Goal: Task Accomplishment & Management: Use online tool/utility

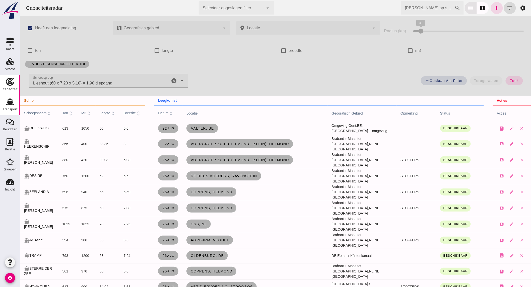
click at [19, 101] on div "Transport Transport" at bounding box center [10, 105] width 20 height 20
click at [12, 101] on use at bounding box center [10, 102] width 8 height 7
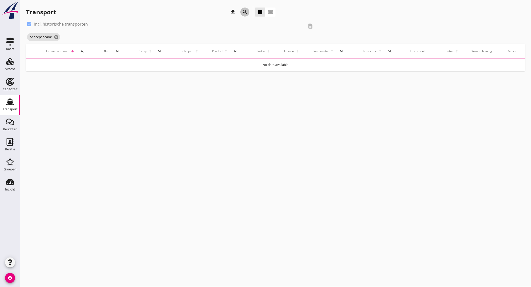
click at [241, 11] on div "search" at bounding box center [244, 12] width 9 height 6
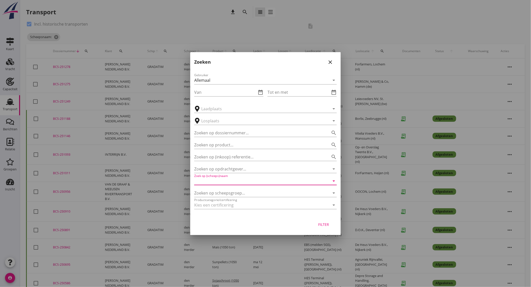
click at [235, 181] on input "Zoek op (scheeps)naam" at bounding box center [258, 181] width 129 height 8
drag, startPoint x: 234, startPoint y: 195, endPoint x: 267, endPoint y: 201, distance: 33.5
click at [234, 195] on div "ENI: 02004753 (L:58 x B:6.60)" at bounding box center [272, 196] width 120 height 5
click at [322, 227] on div "Filter" at bounding box center [324, 224] width 14 height 5
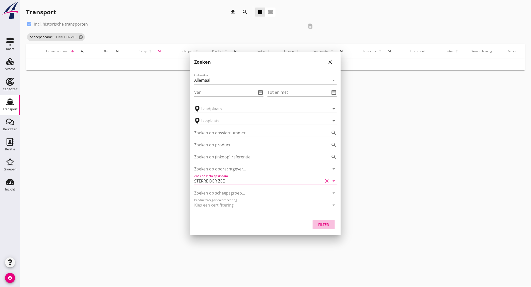
type input "STERRE DER ZEE"
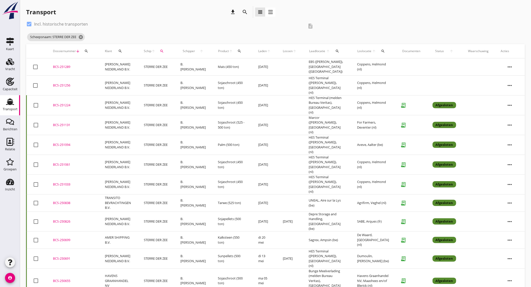
click at [212, 66] on td "Mais (450 ton)" at bounding box center [232, 66] width 40 height 17
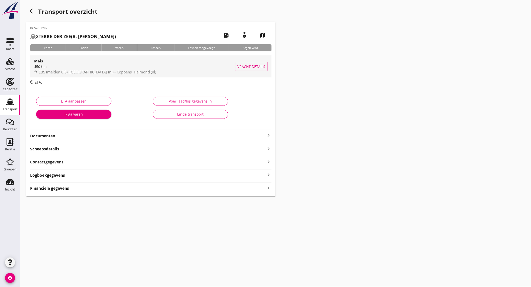
click at [101, 68] on div "450 ton" at bounding box center [134, 66] width 201 height 5
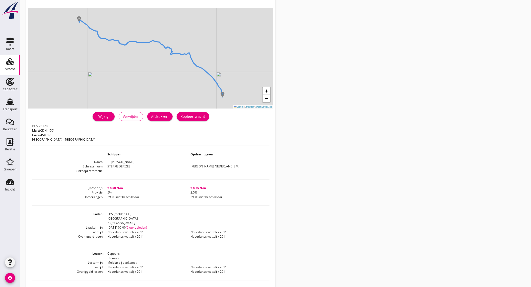
scroll to position [84, 0]
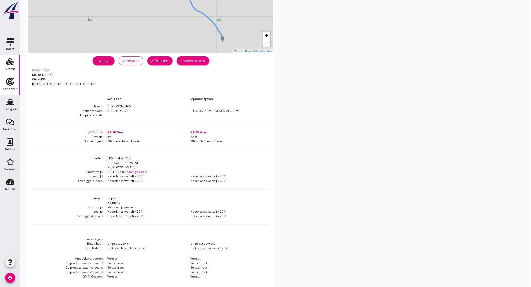
click at [10, 82] on use at bounding box center [10, 82] width 8 height 8
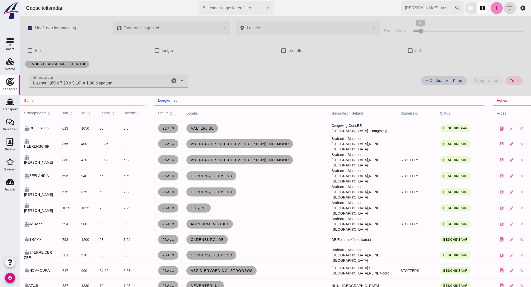
click at [494, 6] on icon "add" at bounding box center [497, 8] width 6 height 6
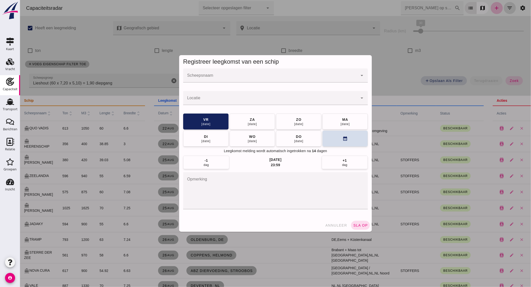
click input "Scheepsnaam"
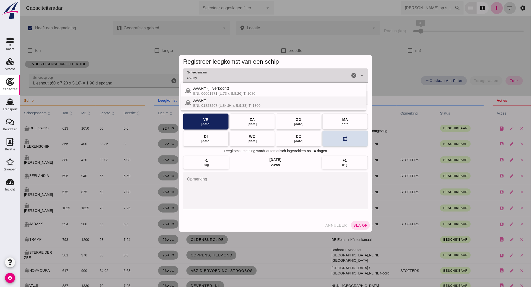
click at [226, 104] on div "ENI: 01823267 (L:84.64 x B:9.33) T: 1300" at bounding box center [277, 106] width 169 height 4
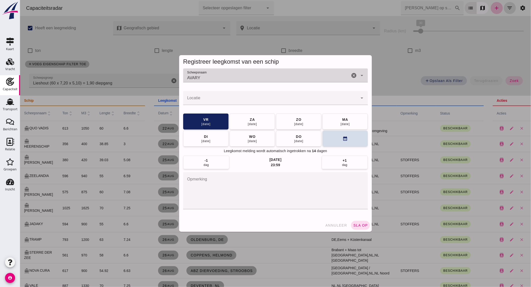
type input "AVARY"
click div
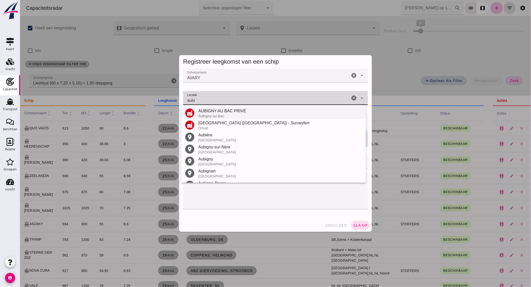
click at [251, 115] on div "Aubigny-au-Bac" at bounding box center [280, 116] width 164 height 4
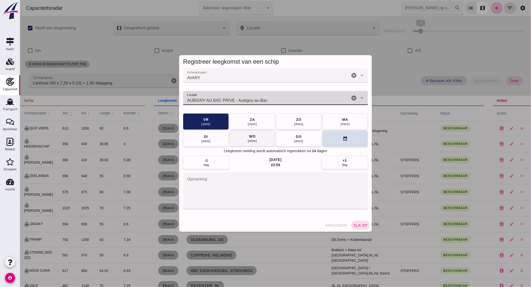
type input "AUBIGNY AU BAC PRIVE - Aubigny-au-Bac"
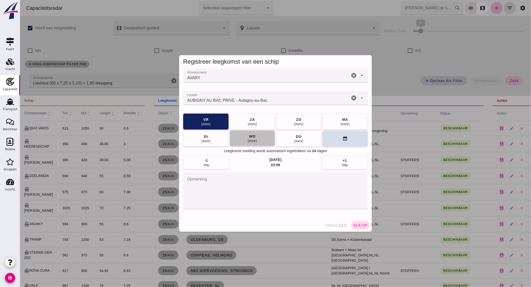
click div "[DATE]"
click button "sla op"
